Goal: Task Accomplishment & Management: Manage account settings

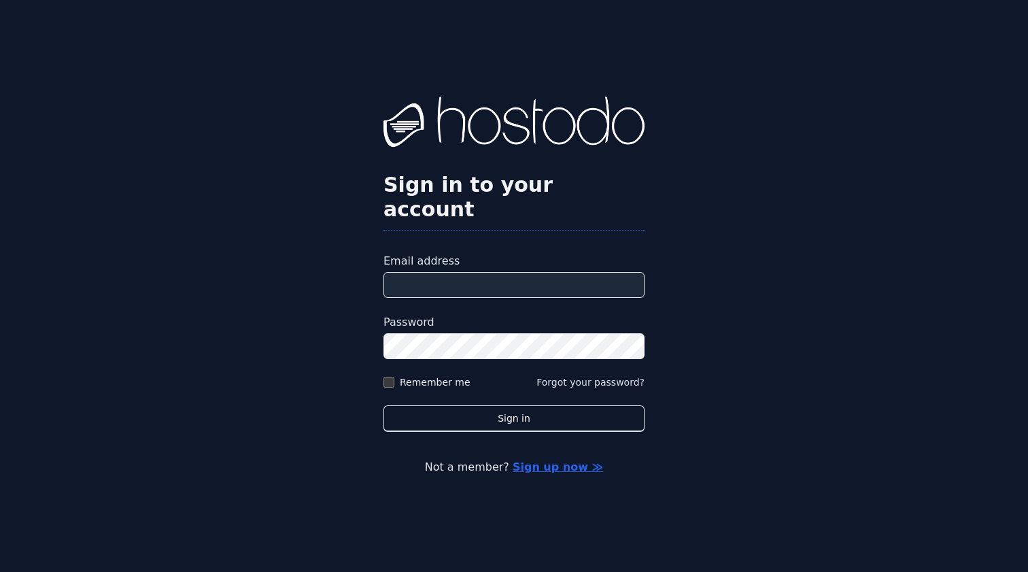
type input "**********"
click at [514, 405] on button "Sign in" at bounding box center [514, 418] width 261 height 27
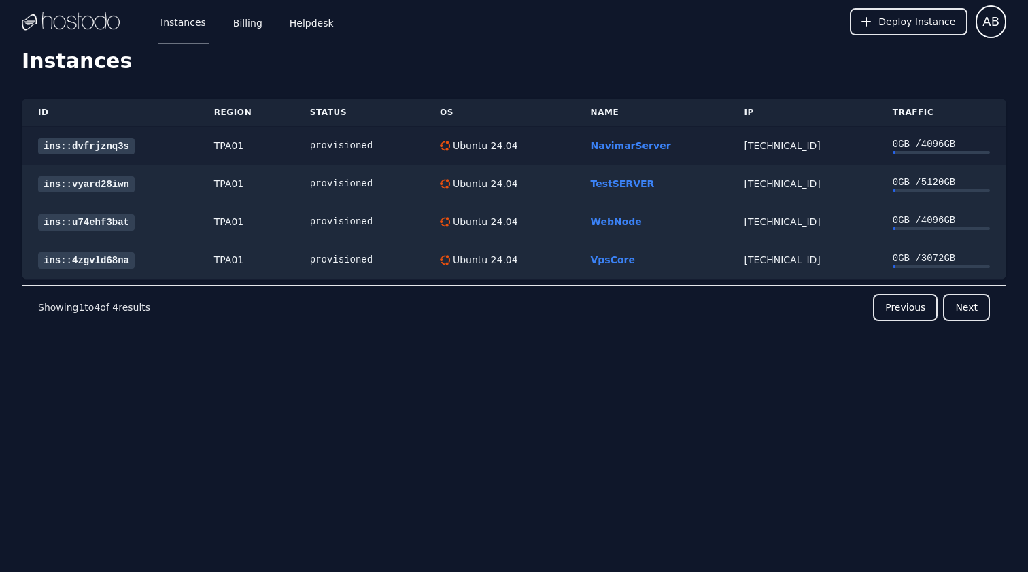
click at [614, 146] on link "NavimarServer" at bounding box center [631, 145] width 80 height 11
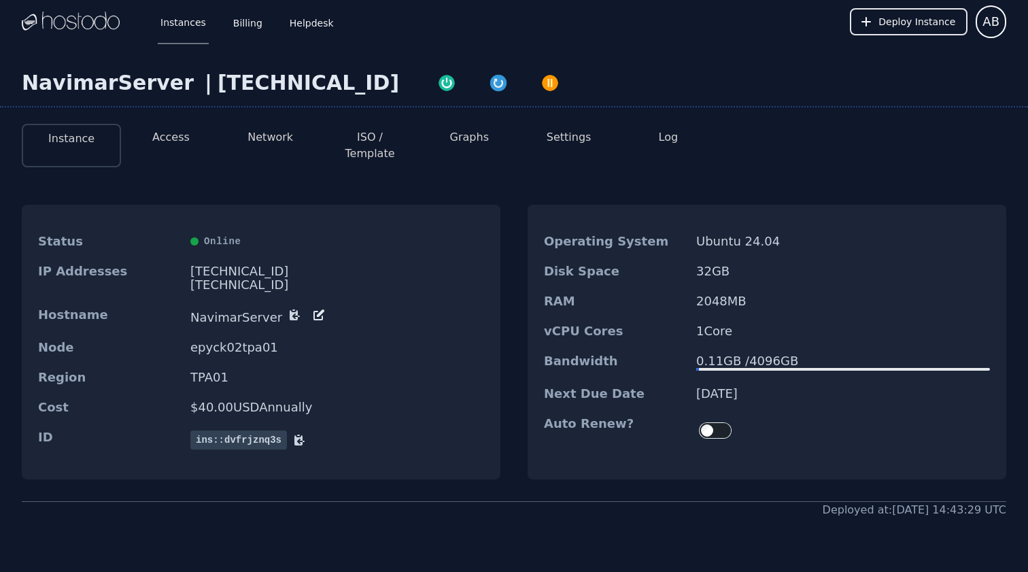
click at [82, 308] on dt "Hostname" at bounding box center [108, 316] width 141 height 16
click at [126, 308] on dt "Hostname" at bounding box center [108, 316] width 141 height 16
click at [80, 308] on dt "Hostname" at bounding box center [108, 316] width 141 height 16
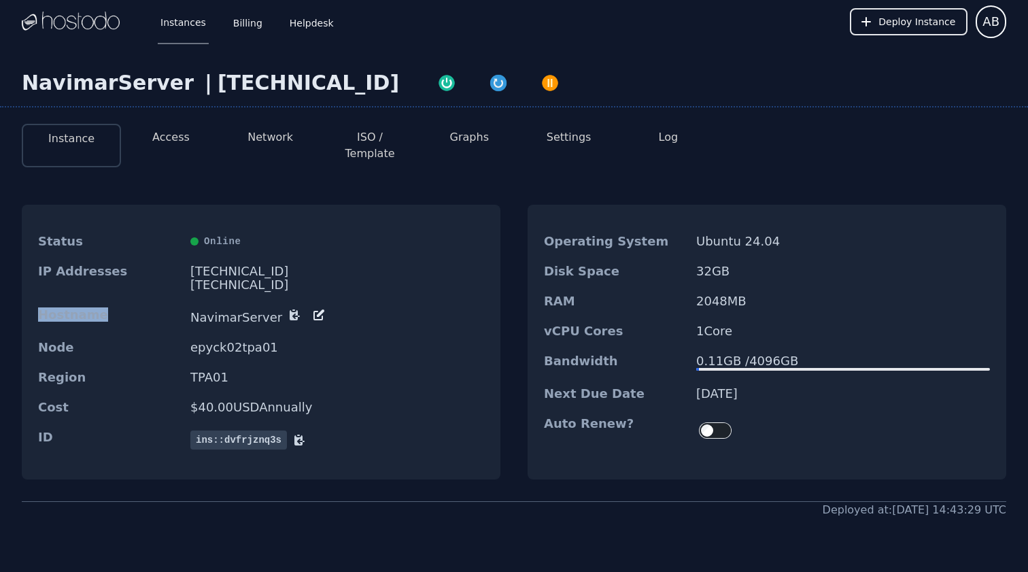
copy dt "Hostname"
click at [195, 29] on link "Instances" at bounding box center [183, 21] width 51 height 45
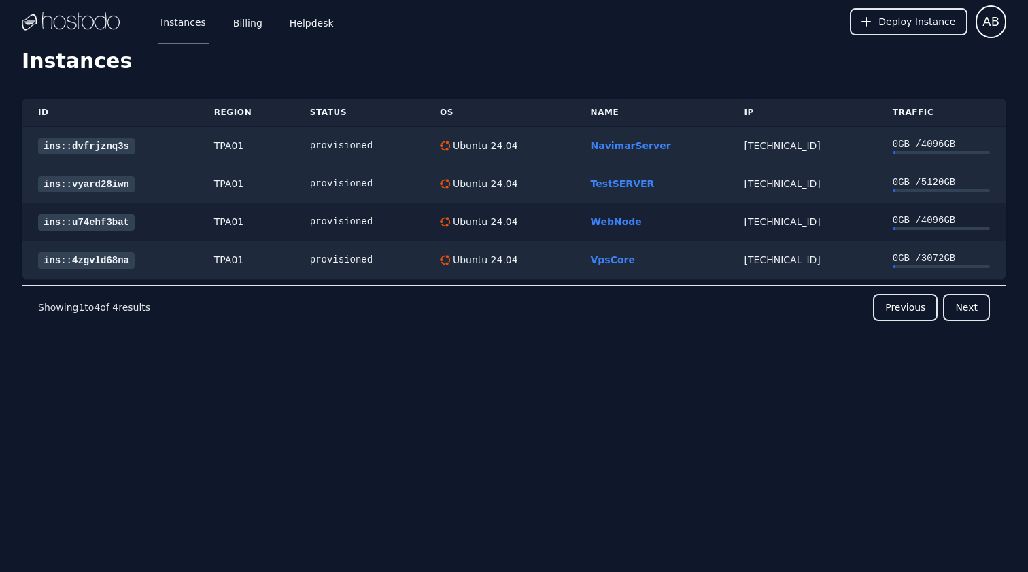
click at [624, 224] on link "WebNode" at bounding box center [616, 221] width 51 height 11
click at [605, 226] on link "WebNode" at bounding box center [616, 221] width 51 height 11
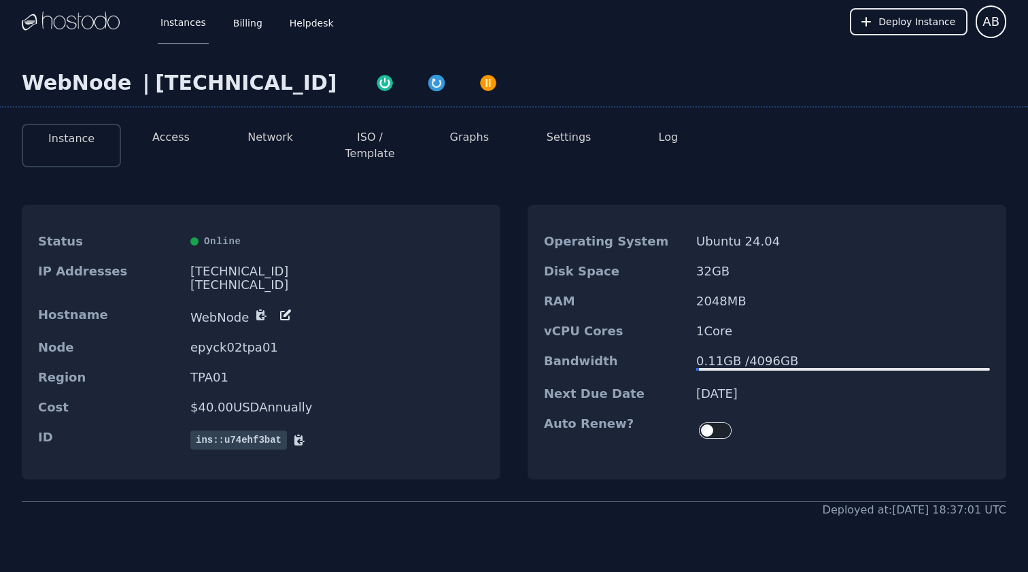
click at [726, 354] on div "0.11 GB / 4096 GB" at bounding box center [843, 361] width 294 height 14
click at [672, 326] on div "vCPU Cores 1 Core" at bounding box center [767, 331] width 479 height 30
click at [190, 129] on li "Access" at bounding box center [170, 146] width 99 height 44
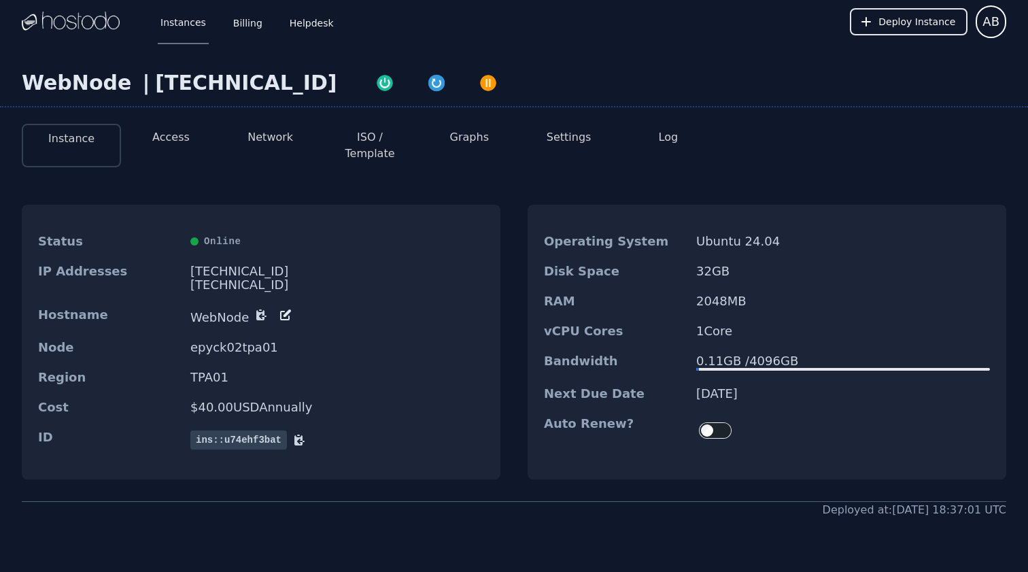
click at [182, 137] on button "Access" at bounding box center [170, 137] width 37 height 16
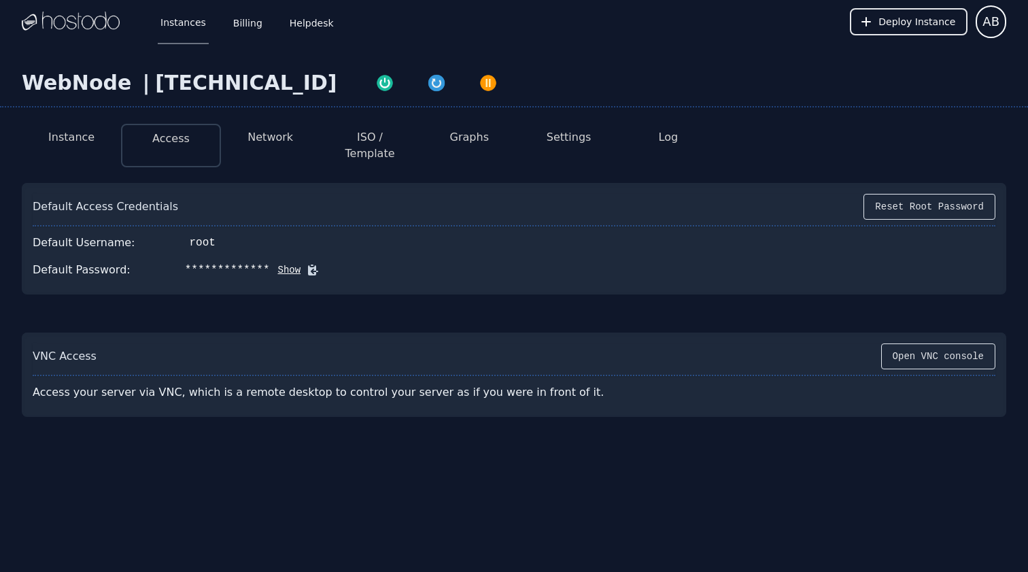
click at [70, 137] on button "Instance" at bounding box center [71, 137] width 46 height 16
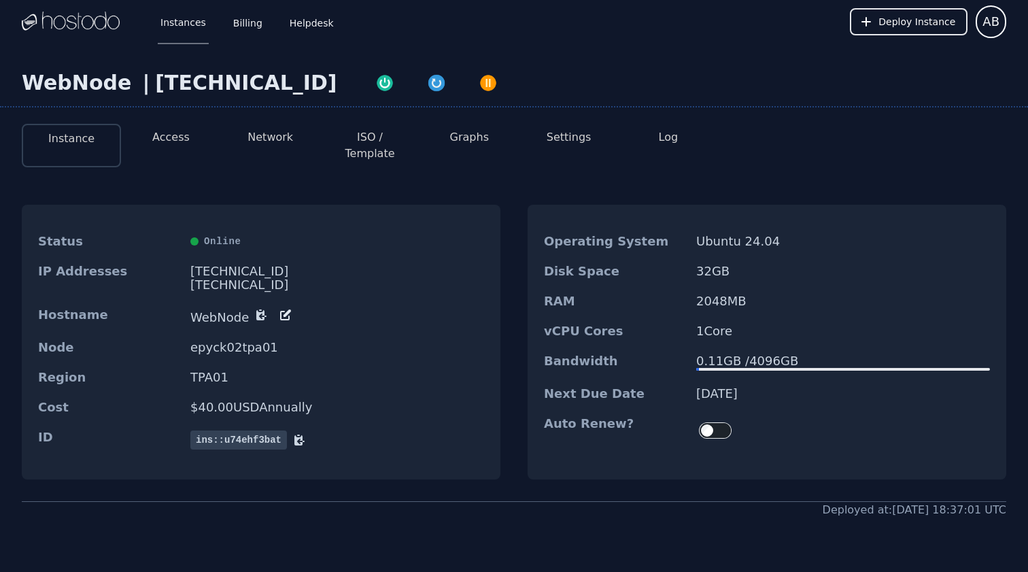
click at [188, 30] on link "Instances" at bounding box center [183, 21] width 51 height 45
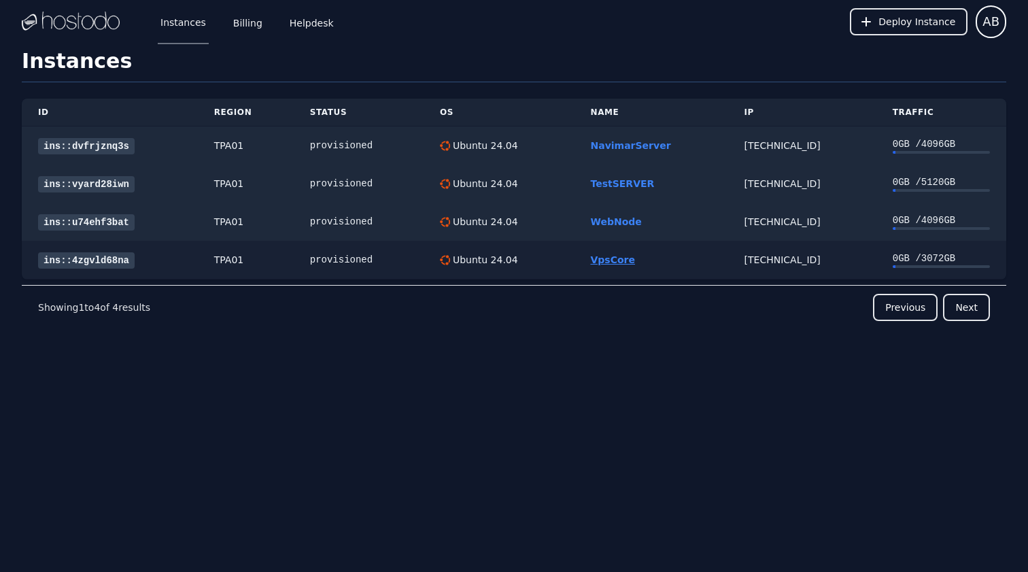
click at [613, 265] on link "VpsCore" at bounding box center [613, 259] width 44 height 11
